Goal: Use online tool/utility

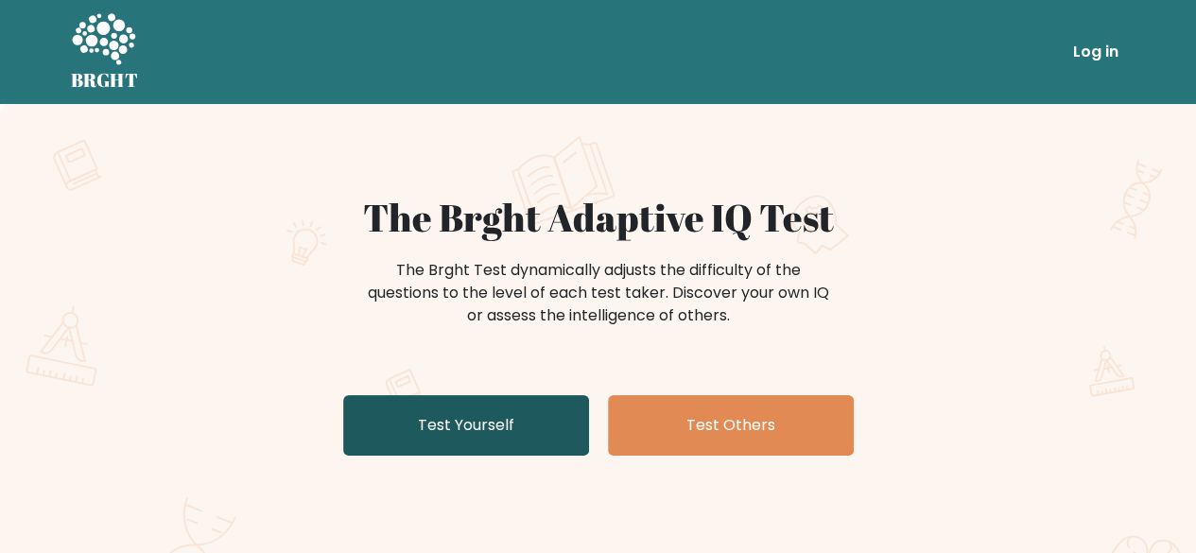
click at [454, 423] on link "Test Yourself" at bounding box center [466, 425] width 246 height 61
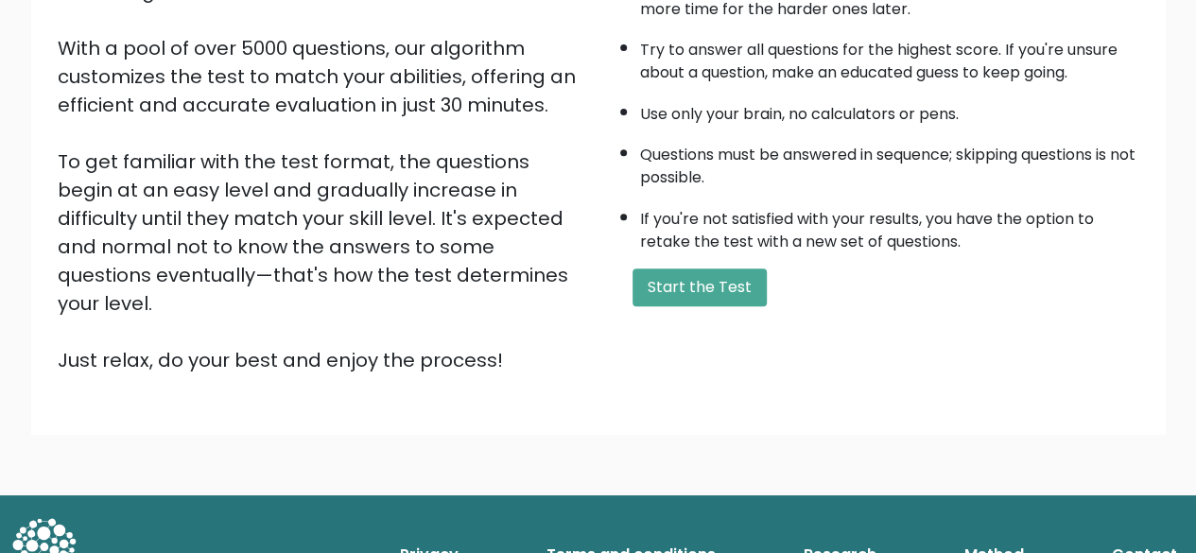
scroll to position [250, 0]
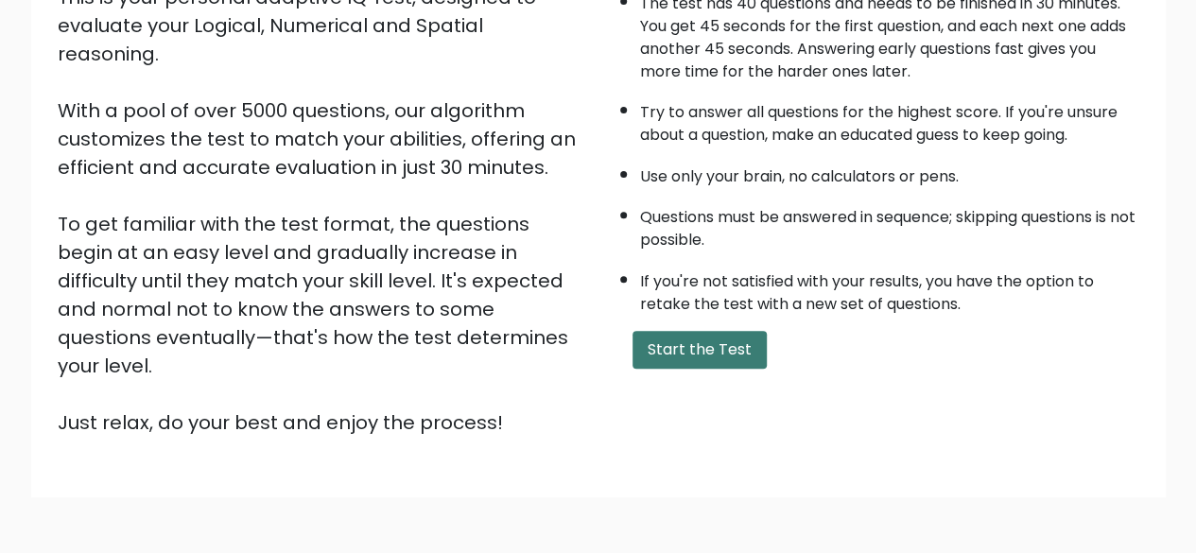
click at [692, 355] on button "Start the Test" at bounding box center [699, 350] width 134 height 38
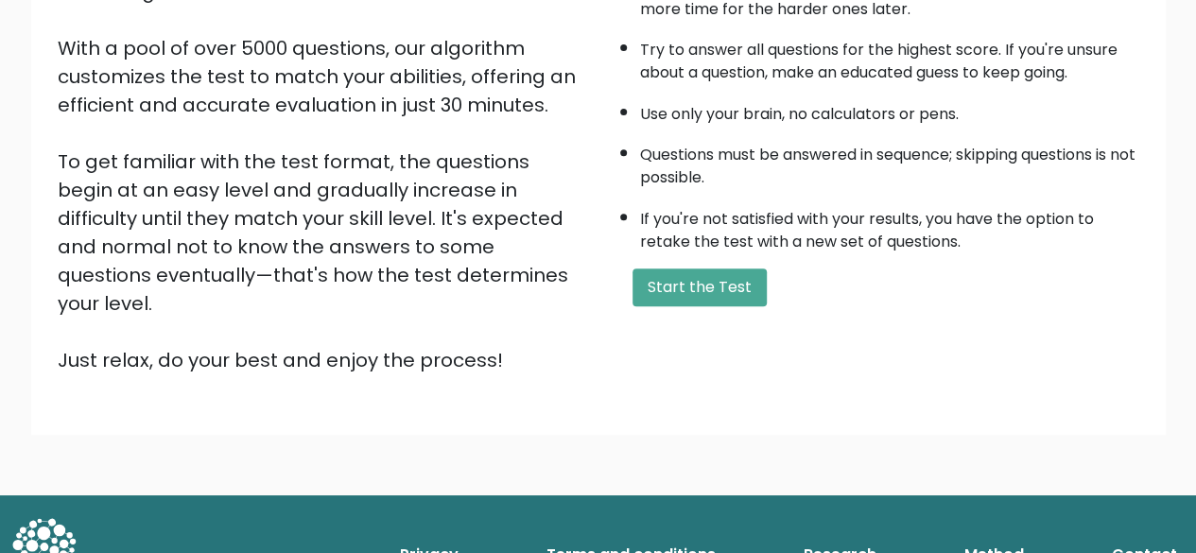
scroll to position [312, 0]
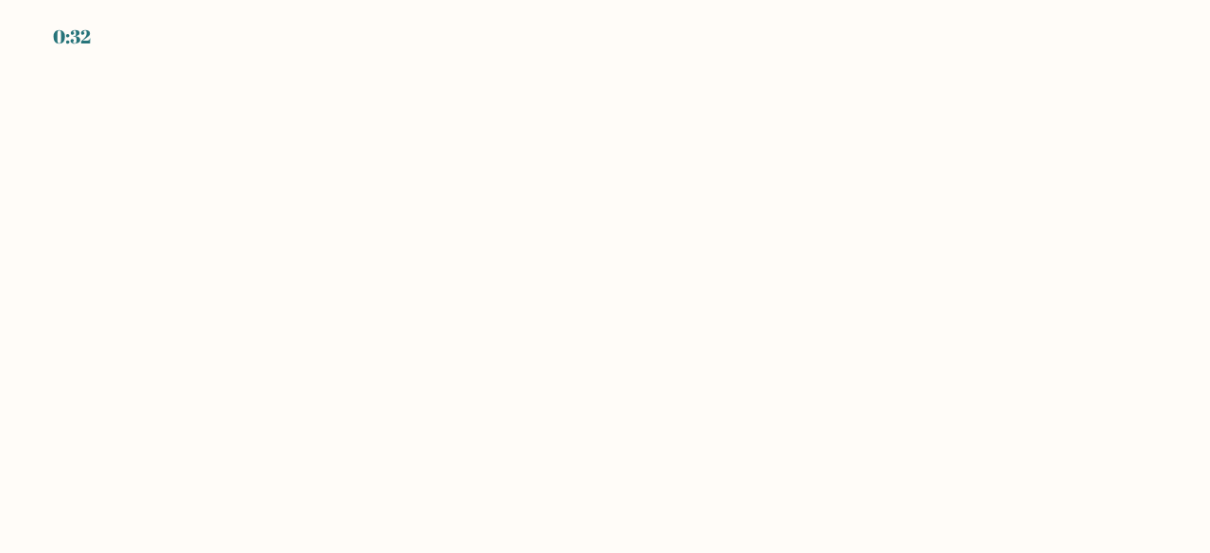
click at [433, 145] on body "0:32" at bounding box center [605, 276] width 1210 height 553
click at [434, 142] on body "0:31" at bounding box center [605, 276] width 1210 height 553
click at [433, 143] on body "0:31" at bounding box center [605, 276] width 1210 height 553
